Goal: Find specific page/section: Find specific page/section

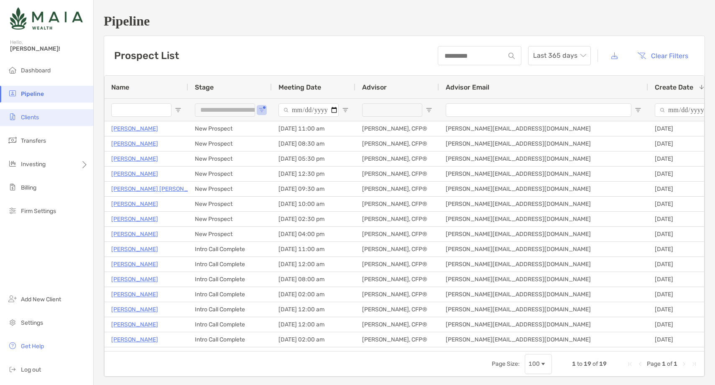
click at [55, 117] on li "Clients" at bounding box center [46, 117] width 93 height 17
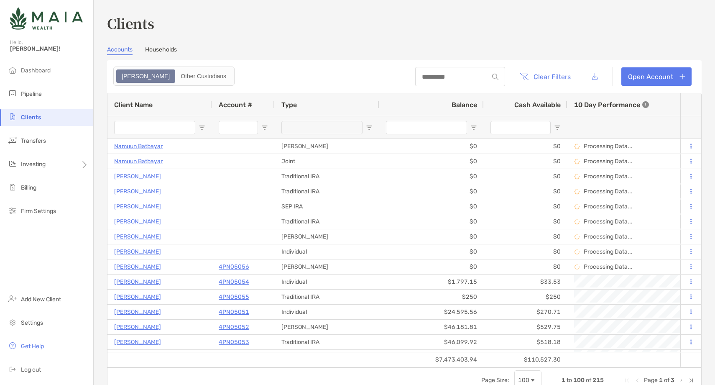
click at [134, 129] on input "Client Name Filter Input" at bounding box center [154, 127] width 81 height 13
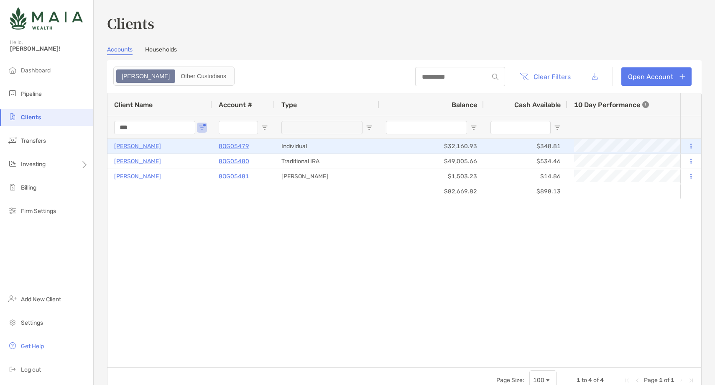
type input "***"
click at [138, 146] on p "Achintya Sujan" at bounding box center [137, 146] width 47 height 10
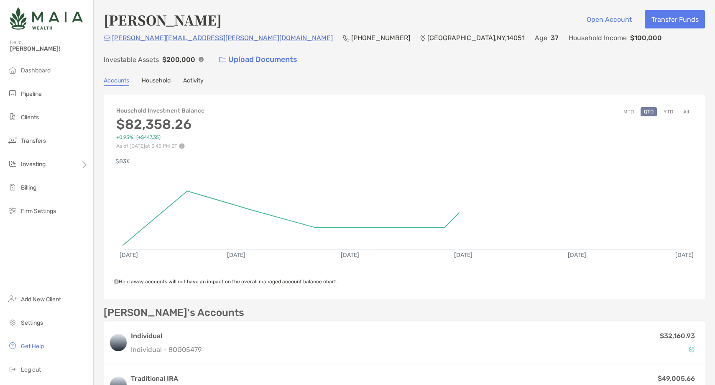
click at [690, 107] on button "All" at bounding box center [686, 111] width 13 height 9
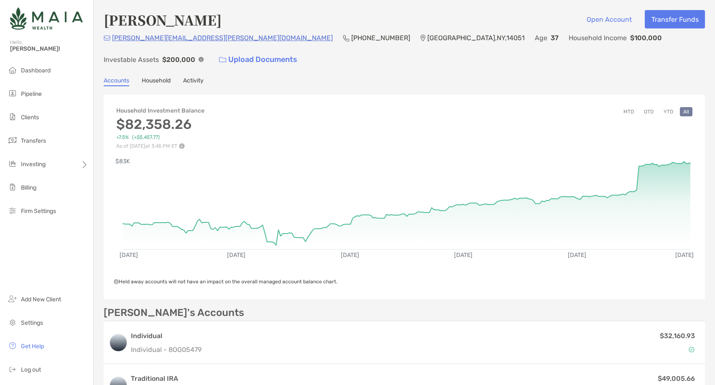
click at [672, 107] on button "YTD" at bounding box center [669, 111] width 16 height 9
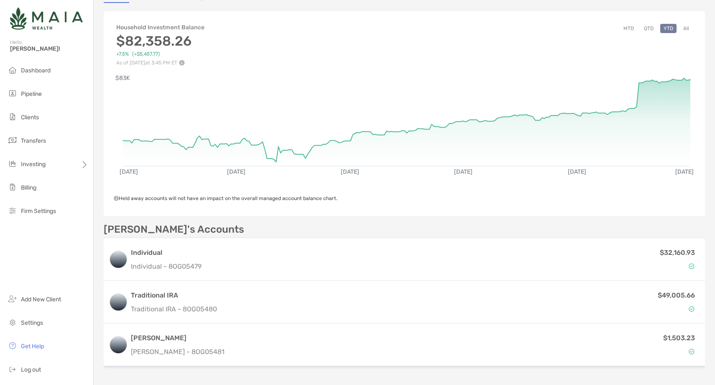
scroll to position [84, 0]
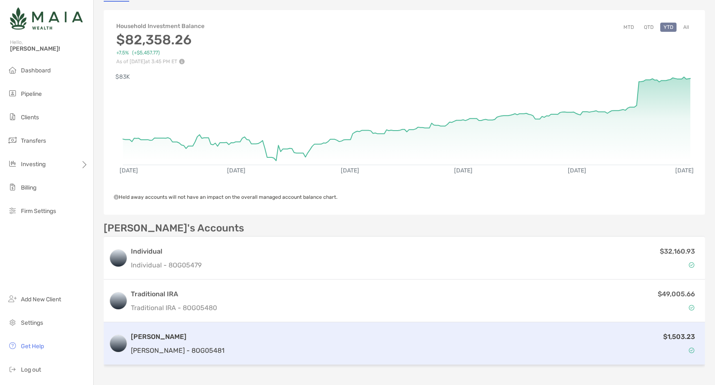
click at [228, 331] on div "$1,503.23" at bounding box center [464, 343] width 472 height 24
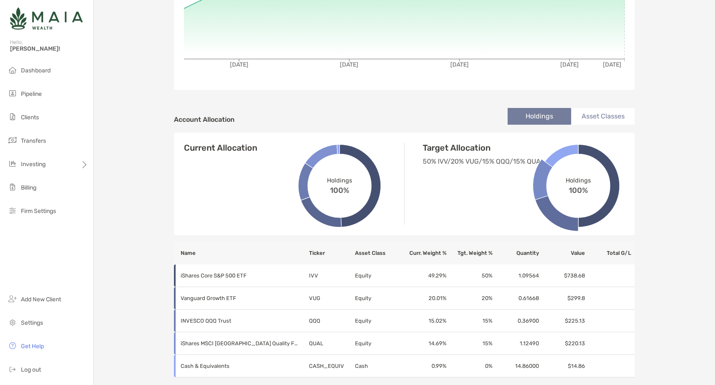
scroll to position [67, 0]
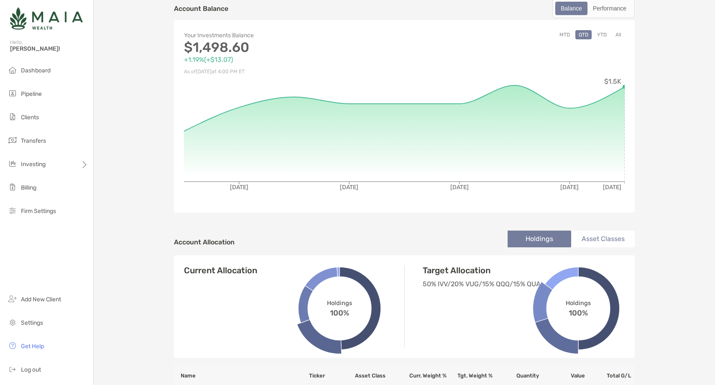
click at [604, 37] on button "YTD" at bounding box center [602, 34] width 16 height 9
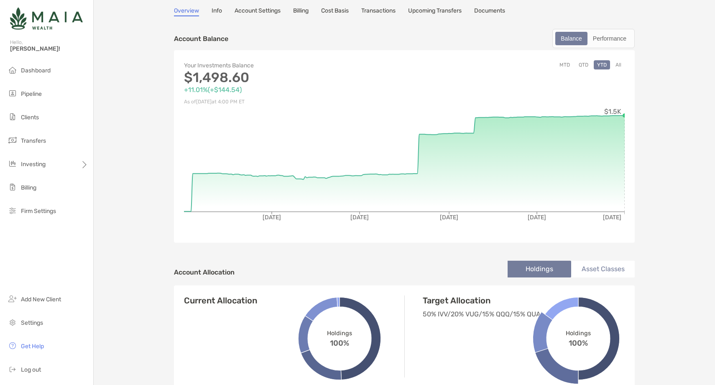
scroll to position [36, 0]
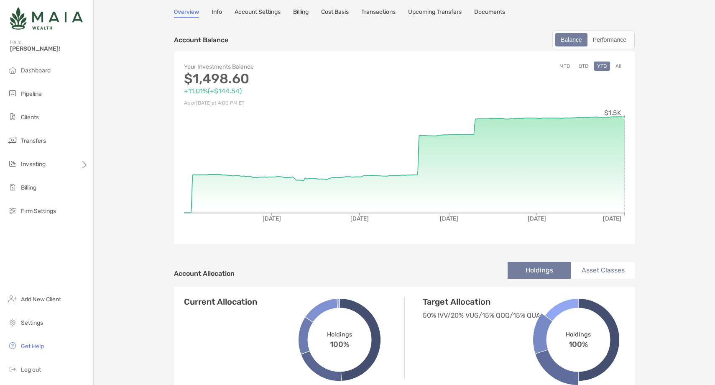
click at [691, 174] on div "Achintya Sujan Roth IRA - Roth IRA 8OG05481 Transfer Funds Overview Info Accoun…" at bounding box center [405, 332] width 622 height 736
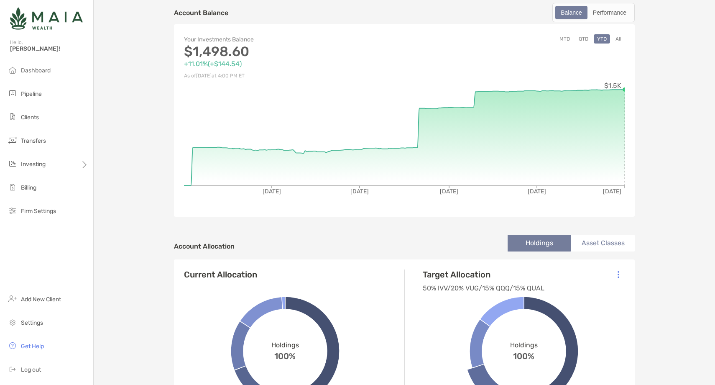
scroll to position [0, 0]
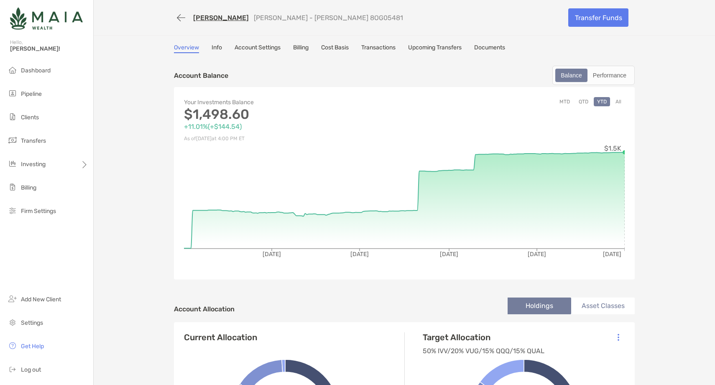
click at [217, 16] on link "Achintya Sujan" at bounding box center [221, 18] width 56 height 8
click at [58, 95] on li "Pipeline" at bounding box center [46, 94] width 93 height 17
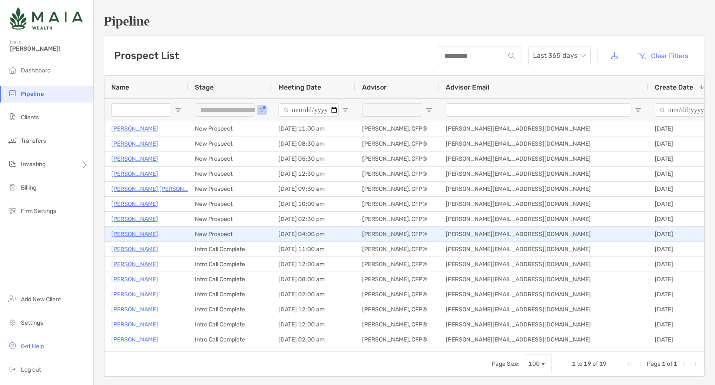
click at [129, 236] on p "[PERSON_NAME]" at bounding box center [134, 234] width 47 height 10
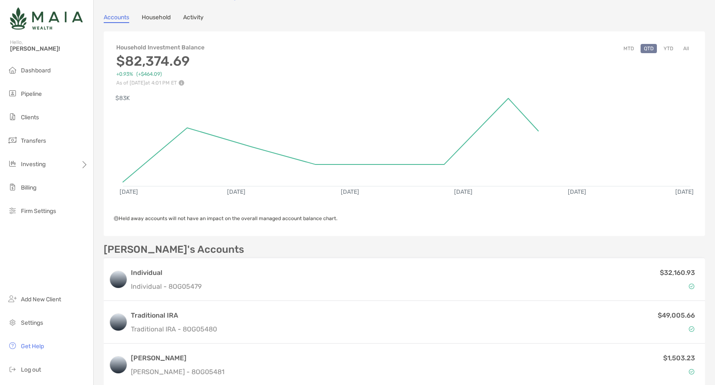
scroll to position [62, 0]
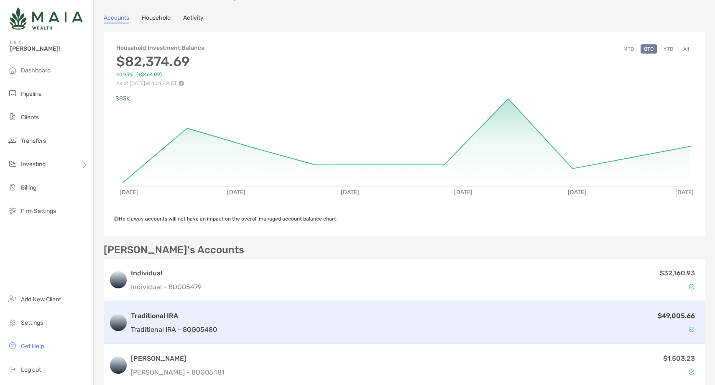
click at [538, 310] on div "$49,005.66" at bounding box center [460, 322] width 480 height 24
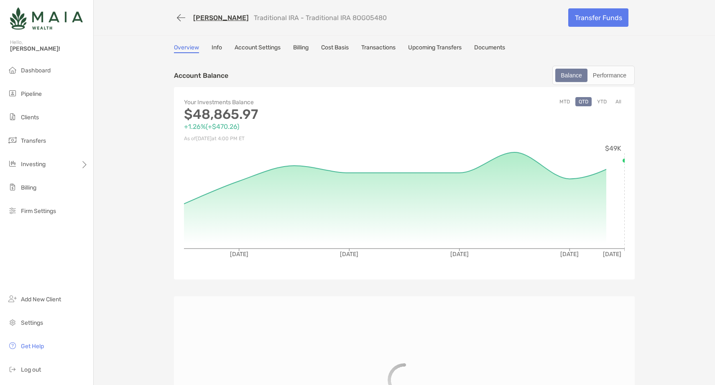
click at [603, 101] on button "YTD" at bounding box center [602, 101] width 16 height 9
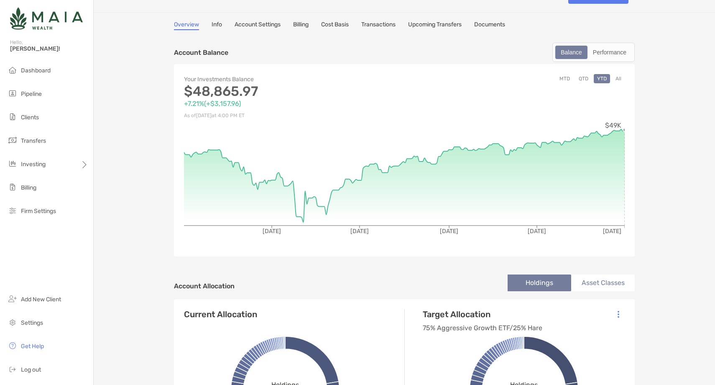
scroll to position [23, 0]
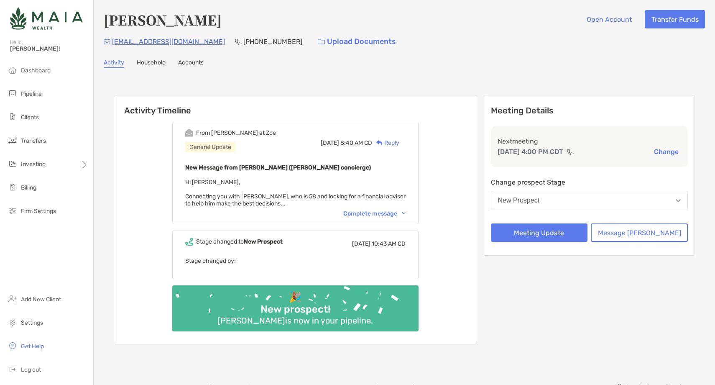
click at [179, 24] on h4 "[PERSON_NAME]" at bounding box center [163, 19] width 118 height 19
copy h4 "[PERSON_NAME]"
click at [387, 210] on div "Complete message" at bounding box center [374, 213] width 62 height 7
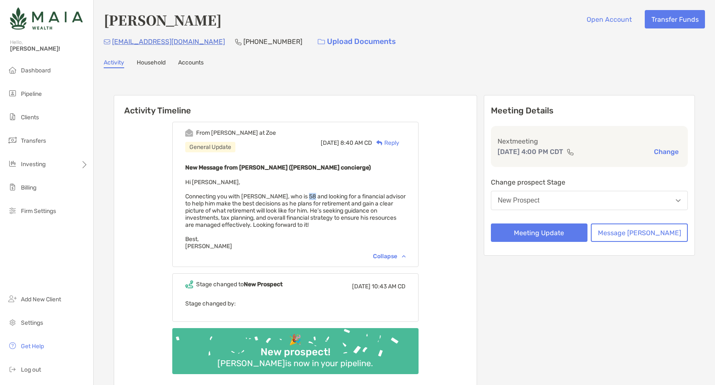
drag, startPoint x: 316, startPoint y: 197, endPoint x: 322, endPoint y: 196, distance: 5.9
click at [322, 196] on span "Hi [PERSON_NAME], Connecting you with [PERSON_NAME], who is 58 and looking for …" at bounding box center [295, 214] width 220 height 71
